Goal: Check status: Check status

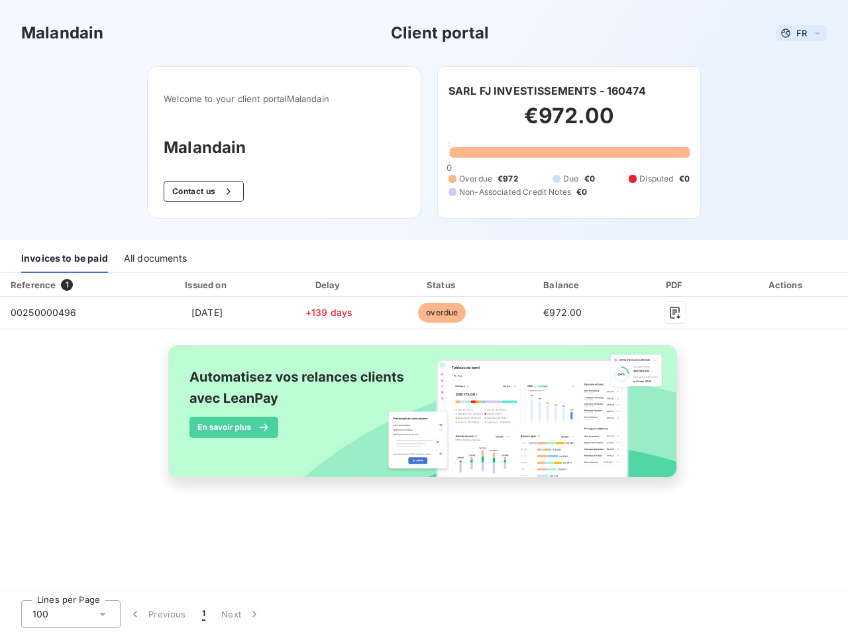
click at [801, 33] on span "FR" at bounding box center [801, 33] width 11 height 11
click at [202, 191] on button "Contact us" at bounding box center [204, 191] width 80 height 21
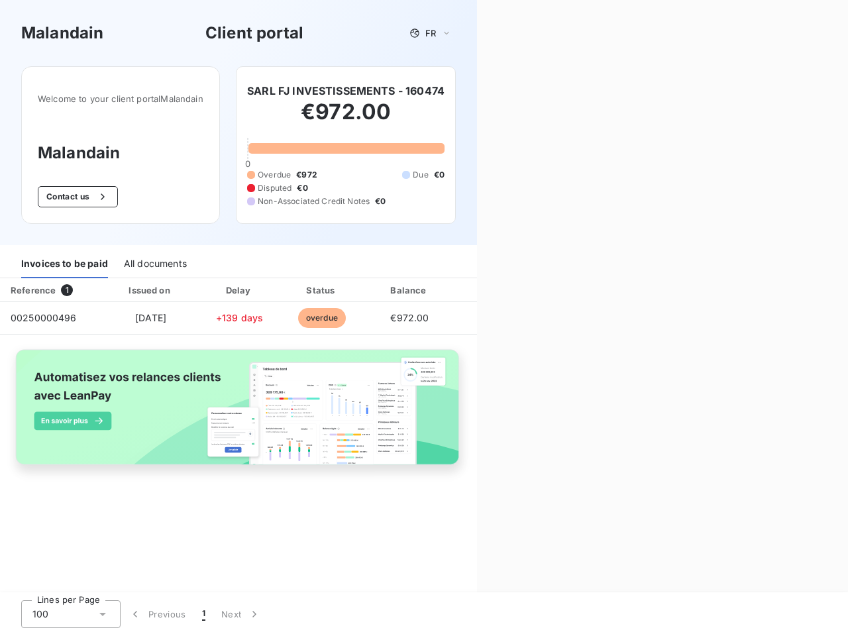
click at [546, 91] on div "Contact us Fill out the form below, and a member of our team will get back to y…" at bounding box center [662, 318] width 371 height 636
click at [64, 259] on div "Invoices to be paid" at bounding box center [64, 264] width 87 height 28
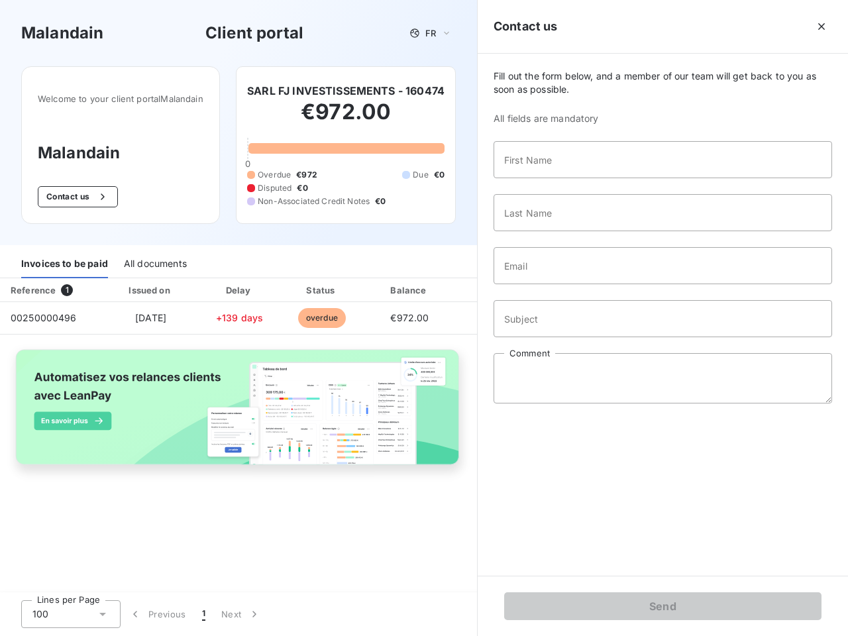
click at [154, 259] on div "All documents" at bounding box center [155, 264] width 63 height 28
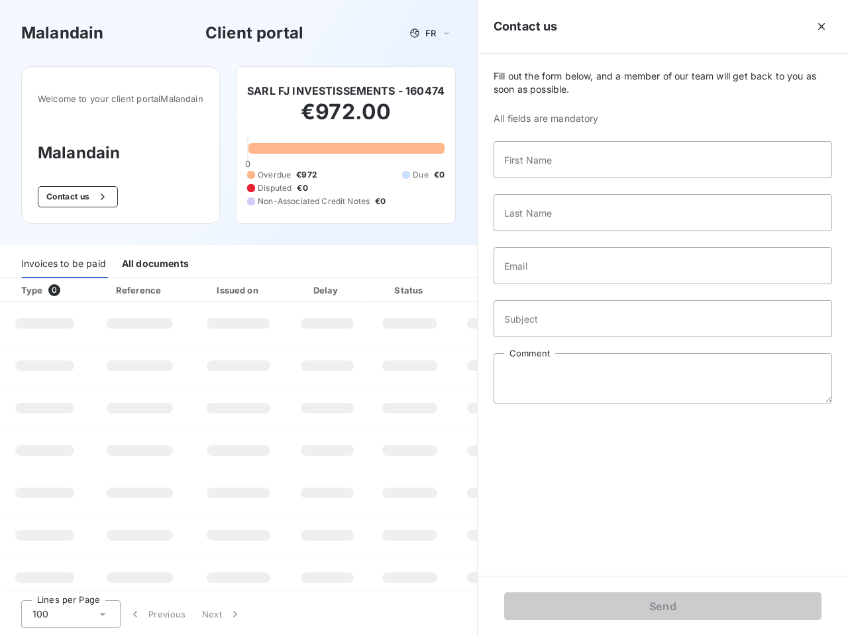
click at [70, 285] on th "Type 0" at bounding box center [44, 290] width 89 height 24
click at [206, 285] on th "Issued on" at bounding box center [238, 290] width 97 height 24
click at [329, 285] on th "Delay" at bounding box center [327, 290] width 81 height 24
click at [442, 285] on th "Status" at bounding box center [410, 290] width 84 height 24
click at [562, 285] on div "Fill out the form below, and a member of our team will get back to you as soon …" at bounding box center [663, 315] width 370 height 522
